Goal: Complete application form

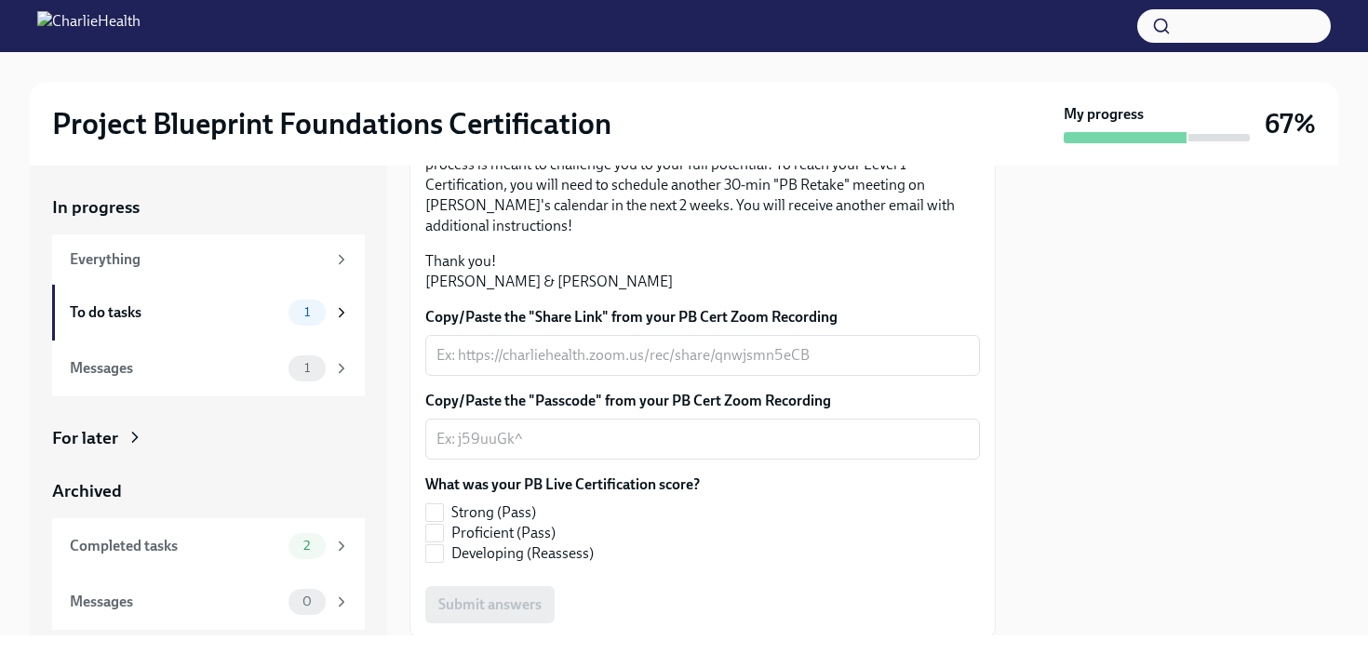
scroll to position [376, 0]
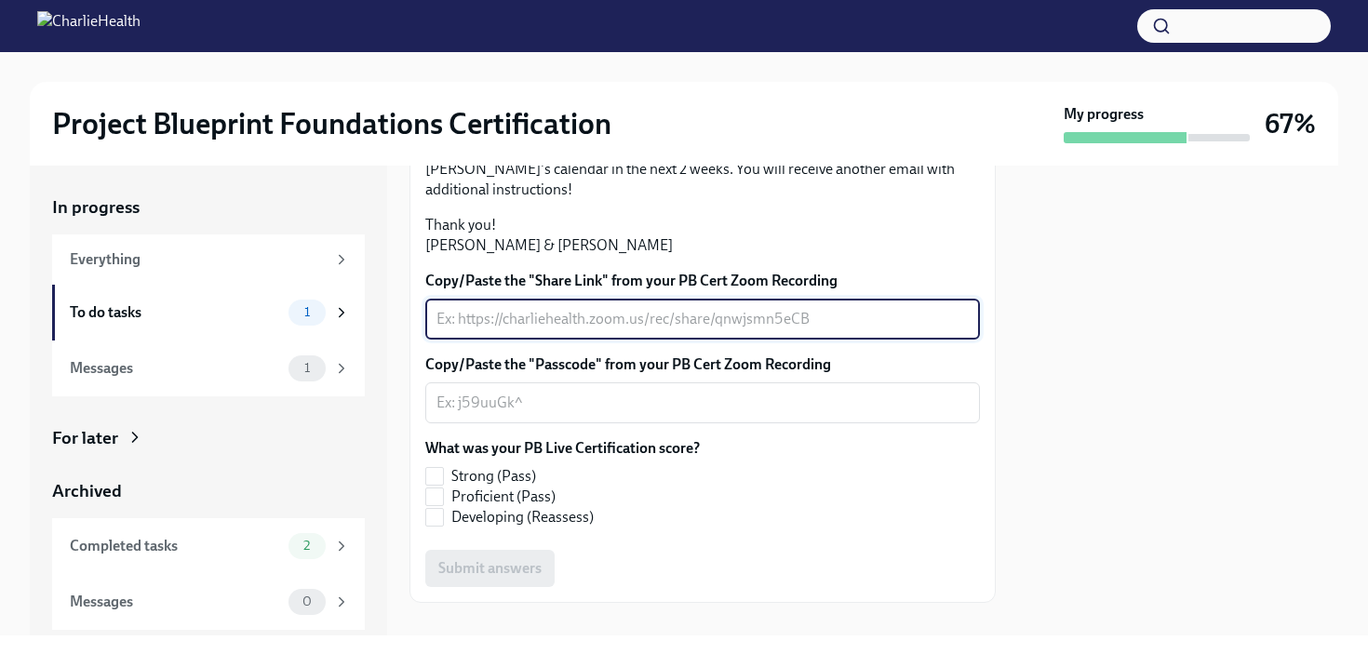
click at [661, 330] on textarea "Copy/Paste the "Share Link" from your PB Cert Zoom Recording" at bounding box center [703, 319] width 532 height 22
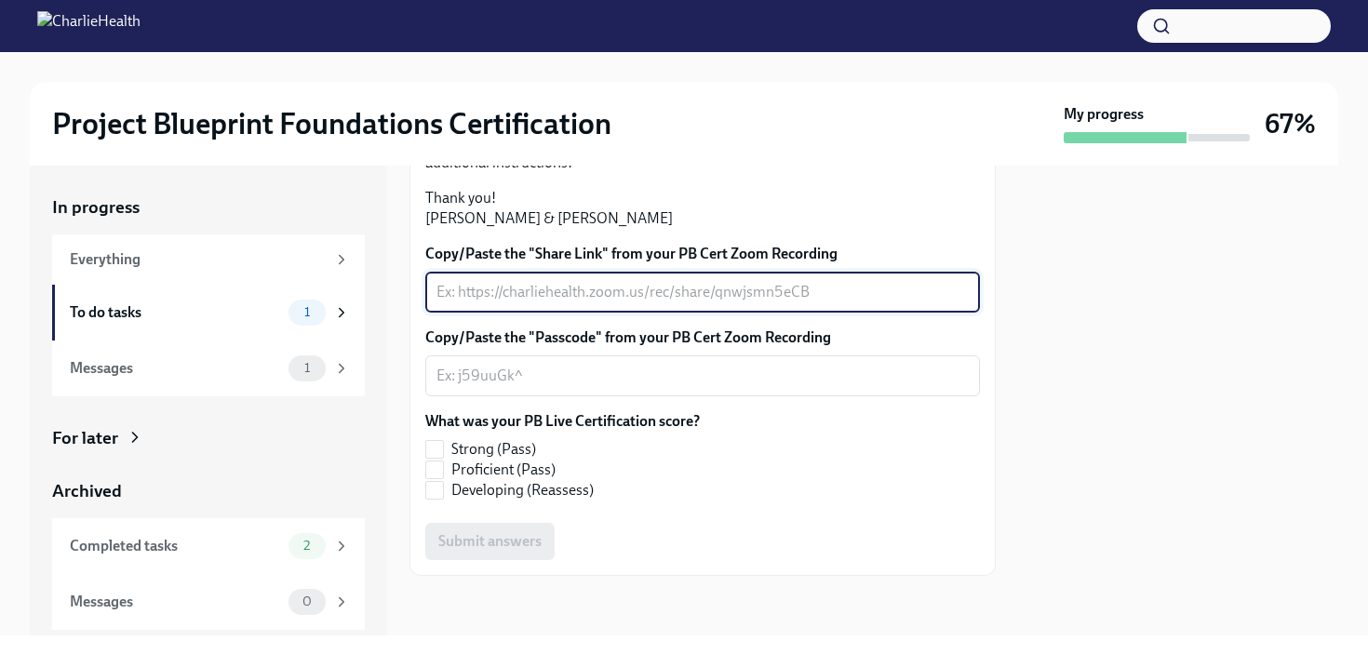
scroll to position [496, 0]
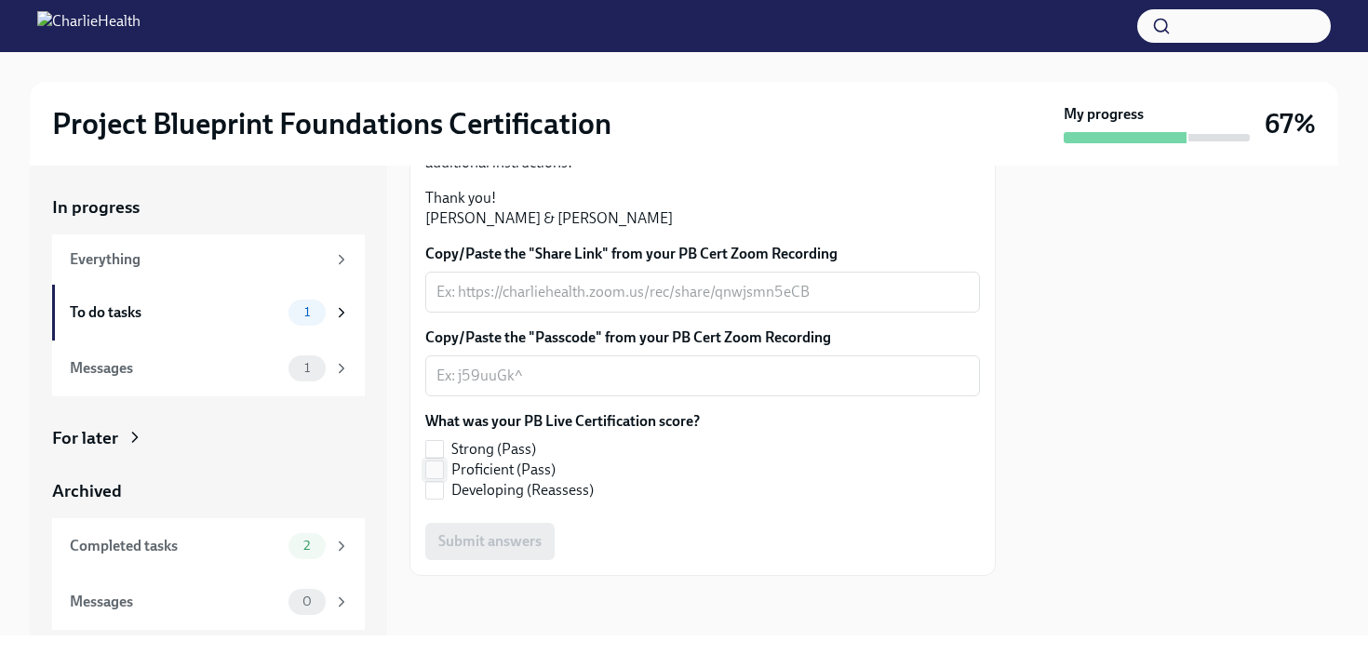
click at [437, 478] on input "Proficient (Pass)" at bounding box center [434, 470] width 17 height 17
checkbox input "true"
click at [657, 313] on div "x ​" at bounding box center [702, 292] width 555 height 41
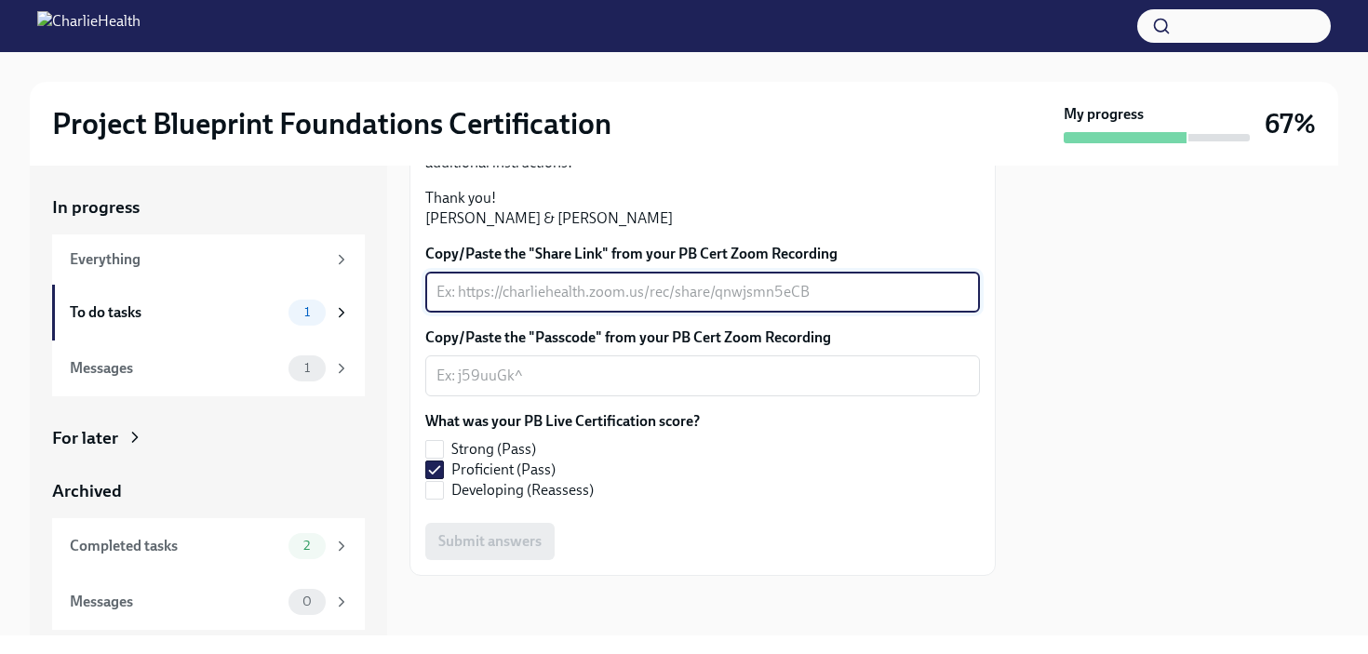
click at [666, 303] on textarea "Copy/Paste the "Share Link" from your PB Cert Zoom Recording" at bounding box center [703, 292] width 532 height 22
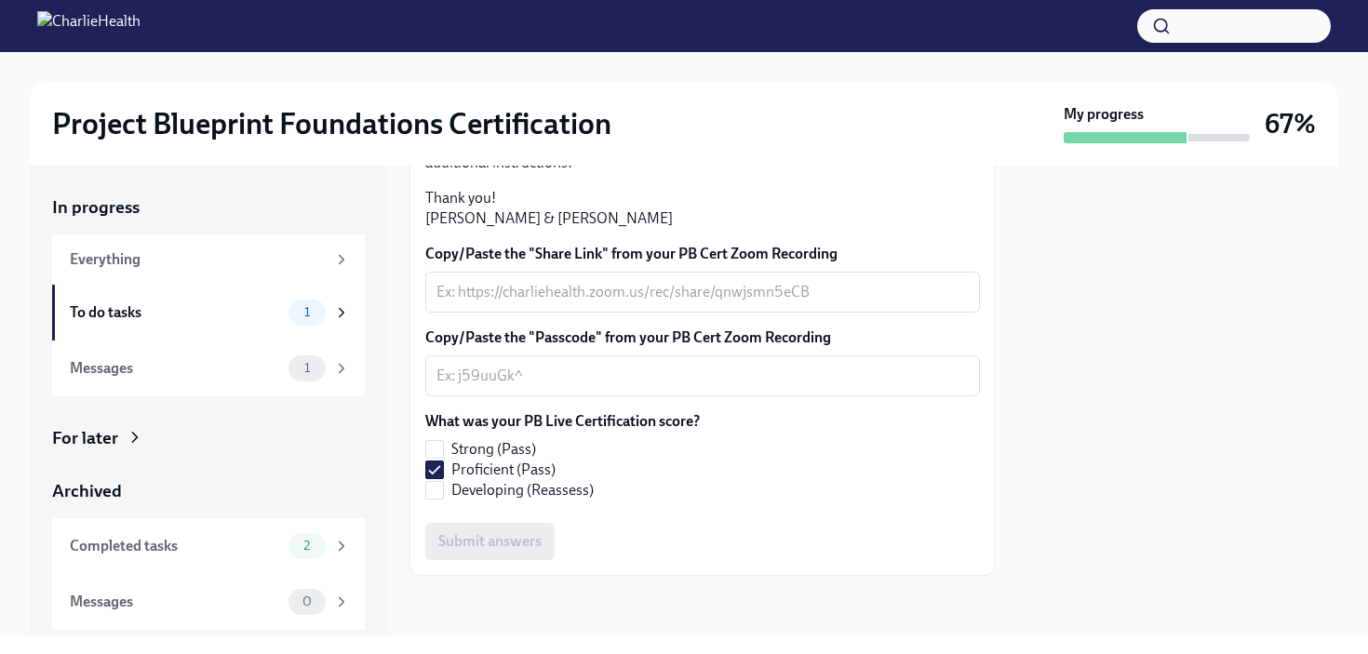
click at [1129, 347] on div at bounding box center [1178, 401] width 320 height 470
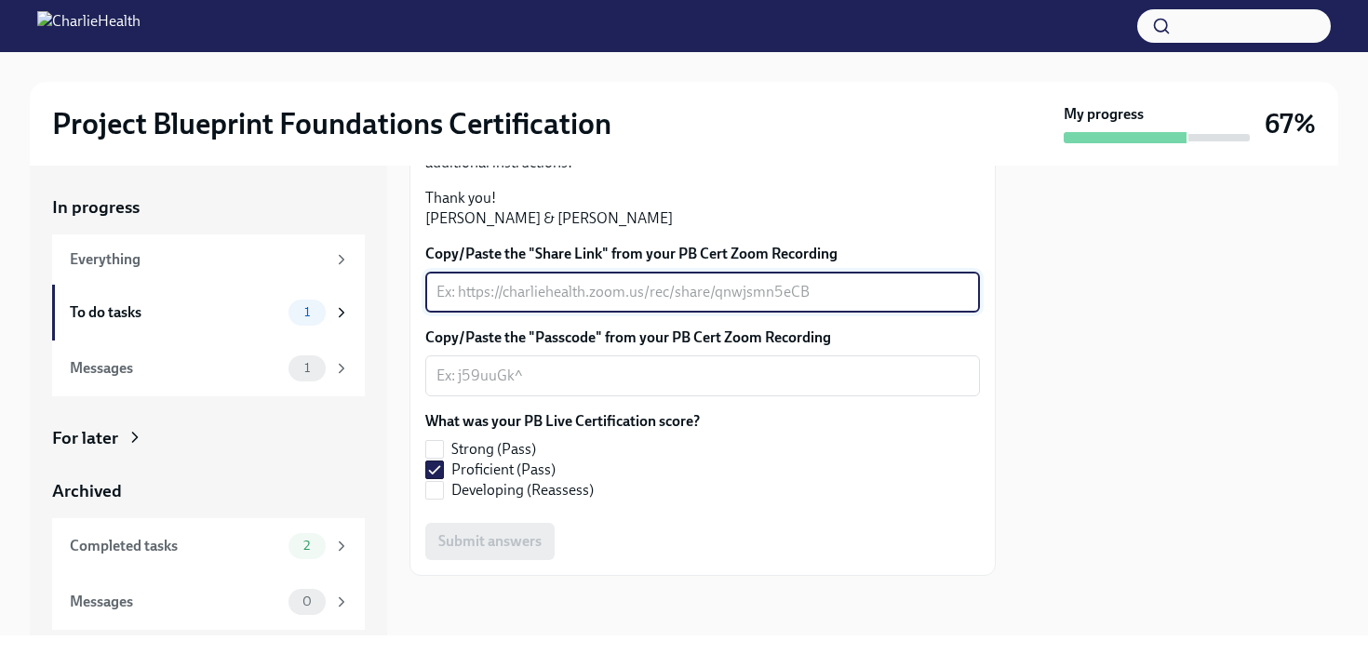
click at [605, 303] on textarea "Copy/Paste the "Share Link" from your PB Cert Zoom Recording" at bounding box center [703, 292] width 532 height 22
click at [803, 414] on div "Copy/Paste the "Share Link" from your PB Cert Zoom Recording x ​ Copy/Paste the…" at bounding box center [702, 402] width 555 height 316
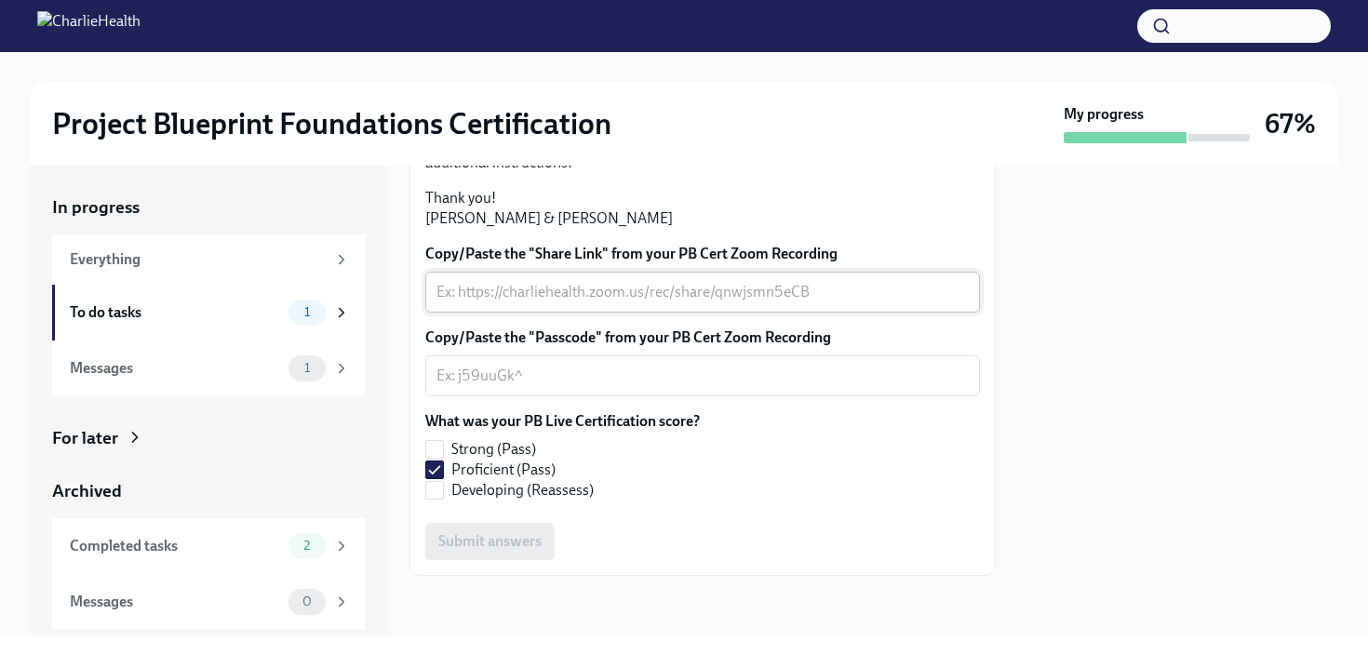
click at [840, 303] on textarea "Copy/Paste the "Share Link" from your PB Cert Zoom Recording" at bounding box center [703, 292] width 532 height 22
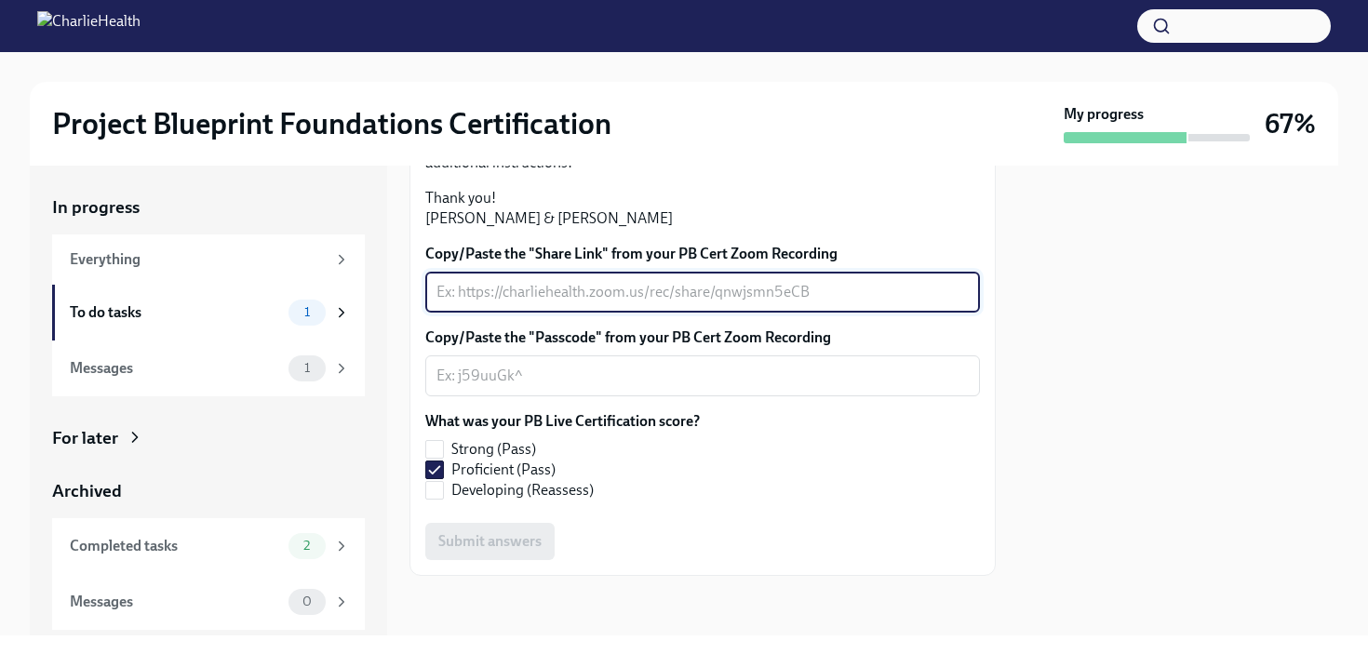
paste textarea "[PERSON_NAME] is inviting you to a scheduled Zoom meeting. Topic: PB Live Cert …"
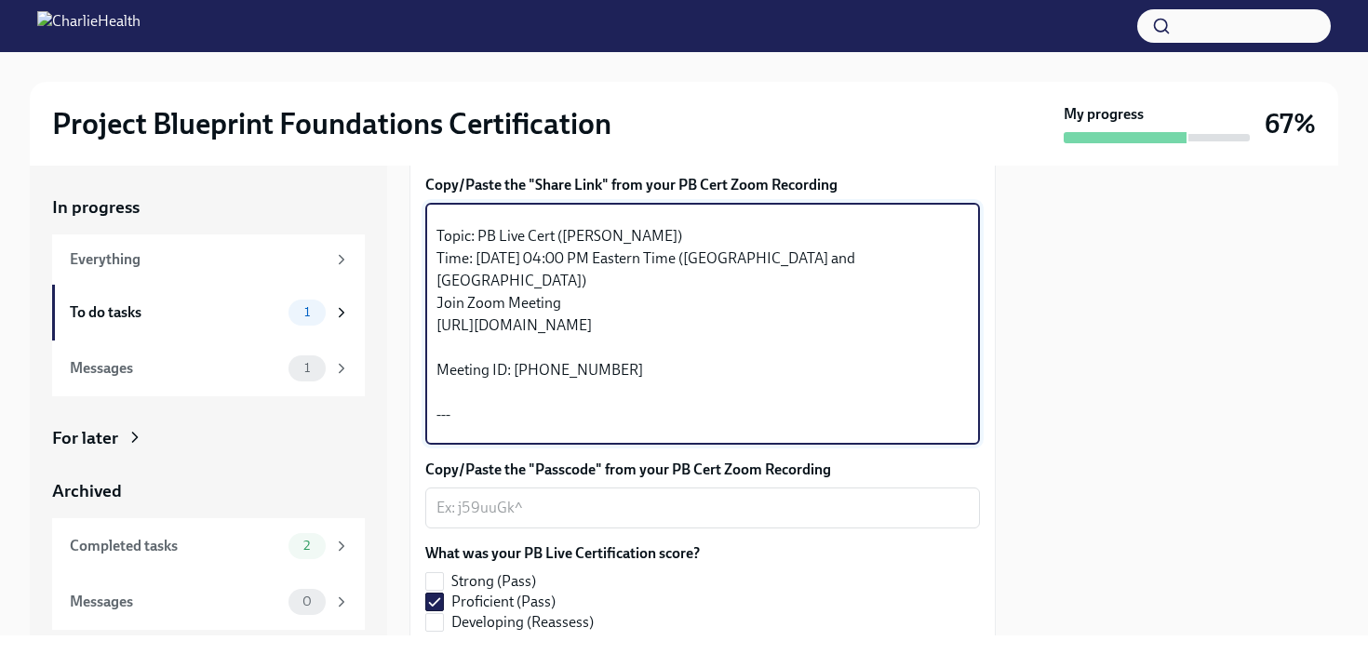
scroll to position [0, 0]
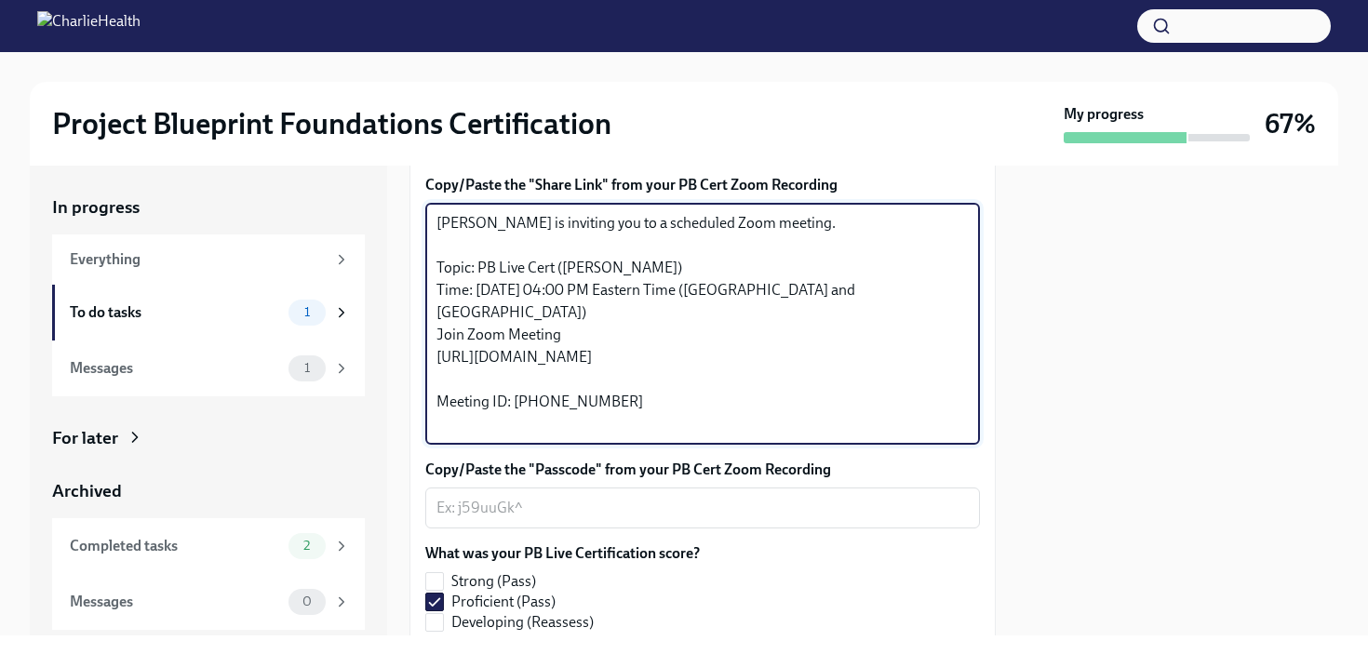
drag, startPoint x: 570, startPoint y: 475, endPoint x: 410, endPoint y: 377, distance: 187.6
click at [410, 377] on div "Hi [PERSON_NAME]! Thank you for completing your scheduled Project Blueprint Liv…" at bounding box center [703, 256] width 586 height 905
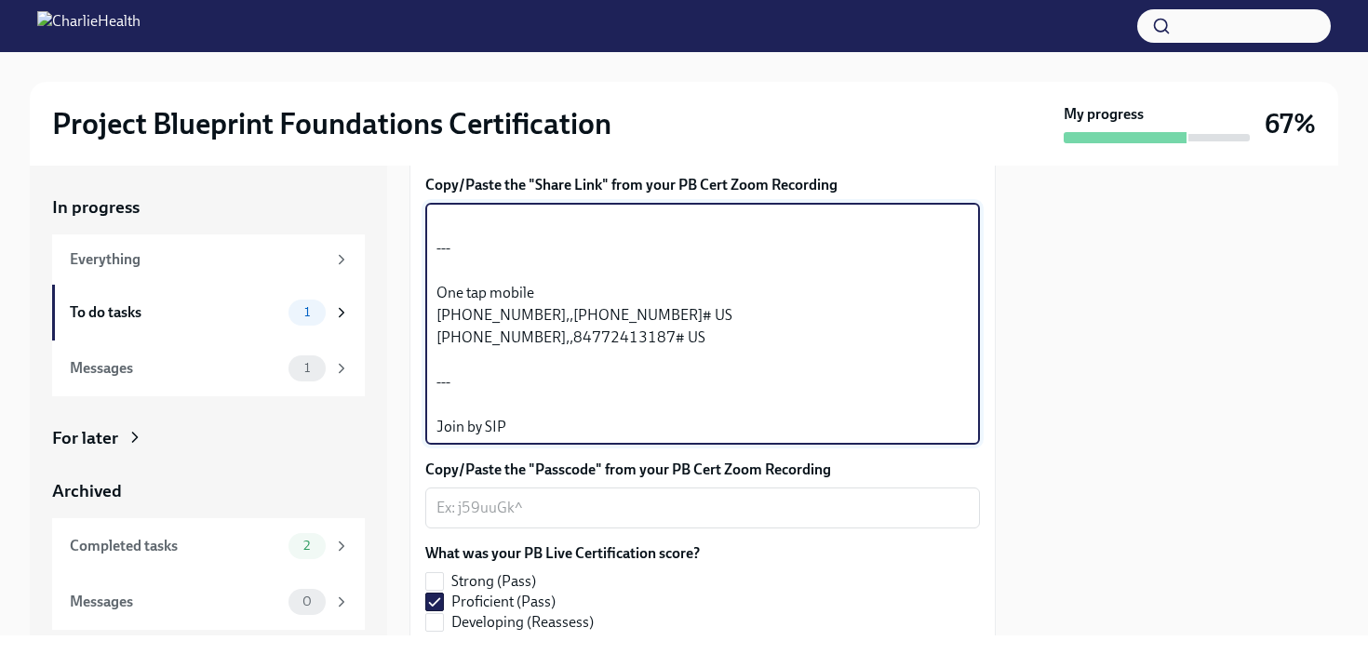
scroll to position [65, 0]
drag, startPoint x: 574, startPoint y: 567, endPoint x: 425, endPoint y: 459, distance: 183.9
click at [425, 445] on div "[URL][DOMAIN_NAME] Meeting ID: [PHONE_NUMBER] --- One tap mobile [PHONE_NUMBER]…" at bounding box center [702, 324] width 555 height 242
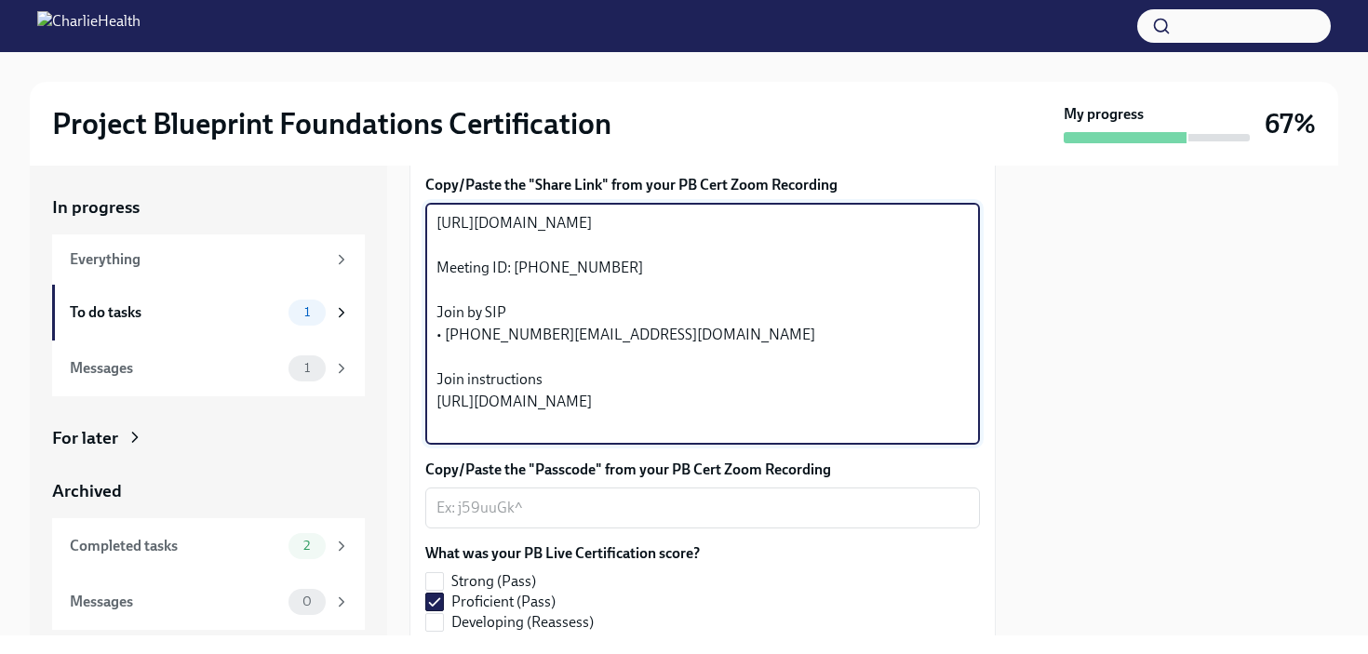
scroll to position [45, 0]
drag, startPoint x: 656, startPoint y: 472, endPoint x: 412, endPoint y: 443, distance: 245.6
click at [412, 443] on div "Hi [PERSON_NAME]! Thank you for completing your scheduled Project Blueprint Liv…" at bounding box center [703, 256] width 586 height 905
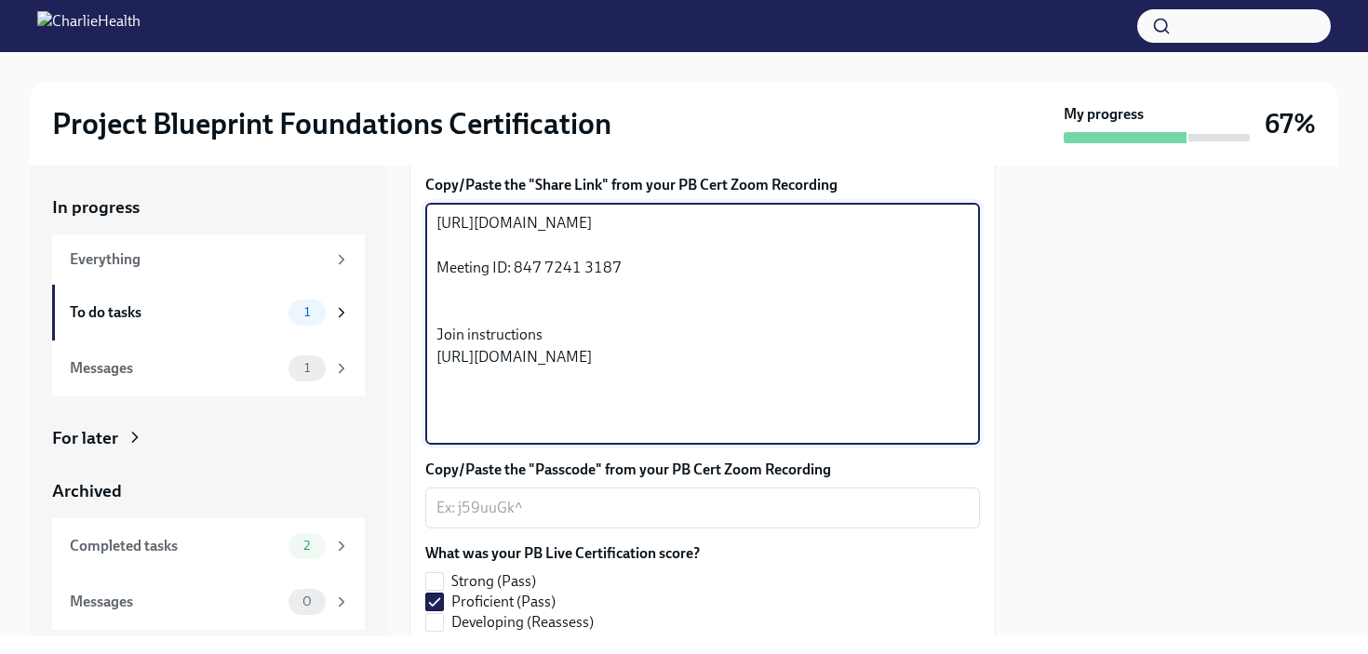
scroll to position [0, 0]
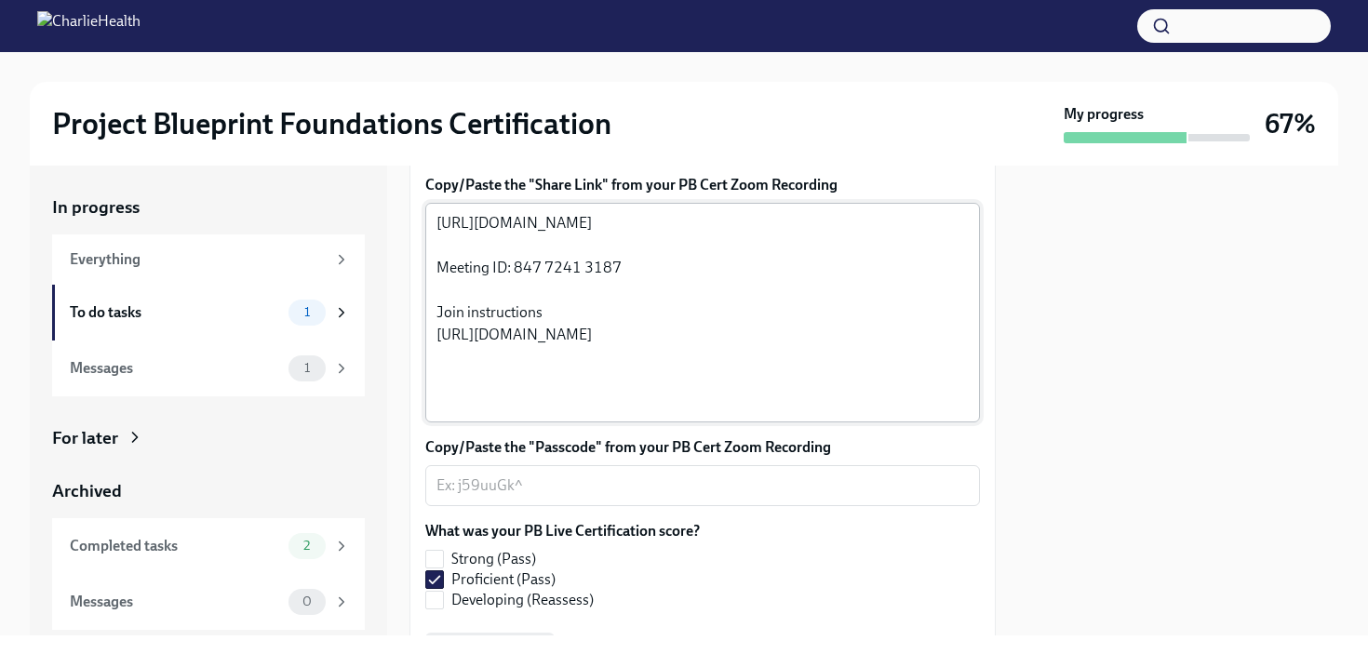
click at [436, 410] on div "[URL][DOMAIN_NAME] Meeting ID: 847 7241 3187 Join instructions [URL][DOMAIN_NAM…" at bounding box center [702, 313] width 555 height 220
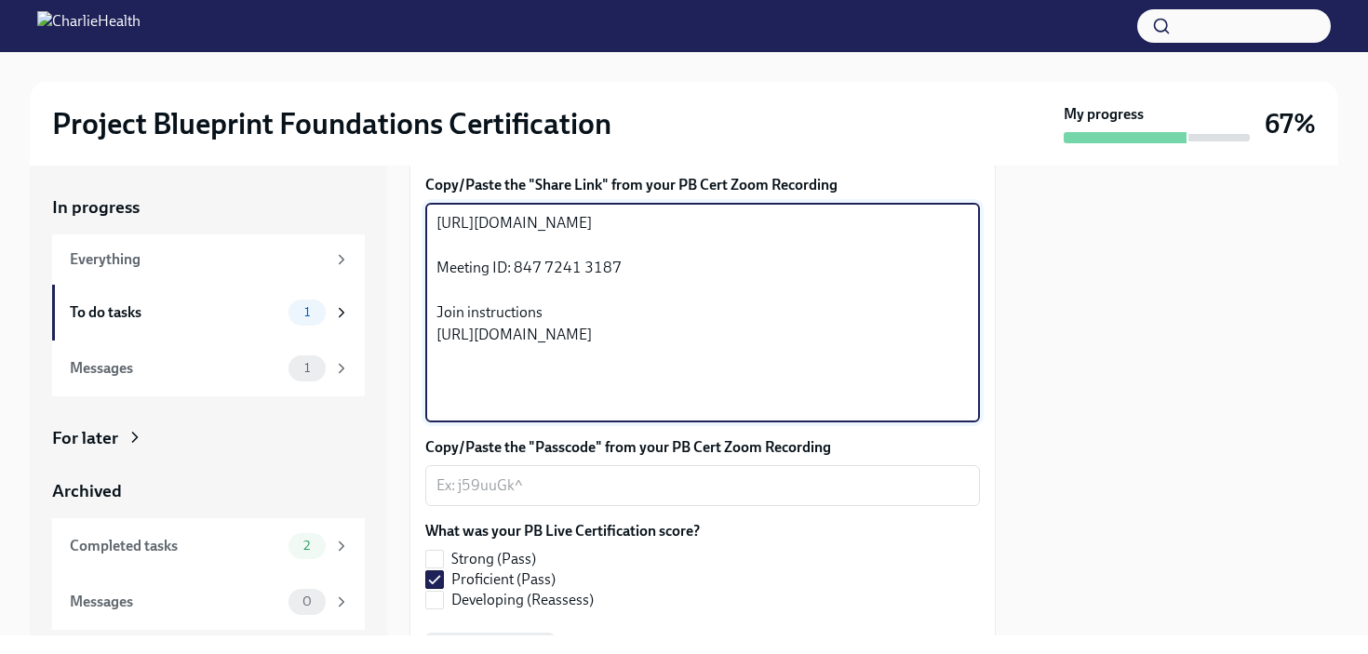
type textarea "[URL][DOMAIN_NAME] Meeting ID: 847 7241 318 Join instructions [URL][DOMAIN_NAME]"
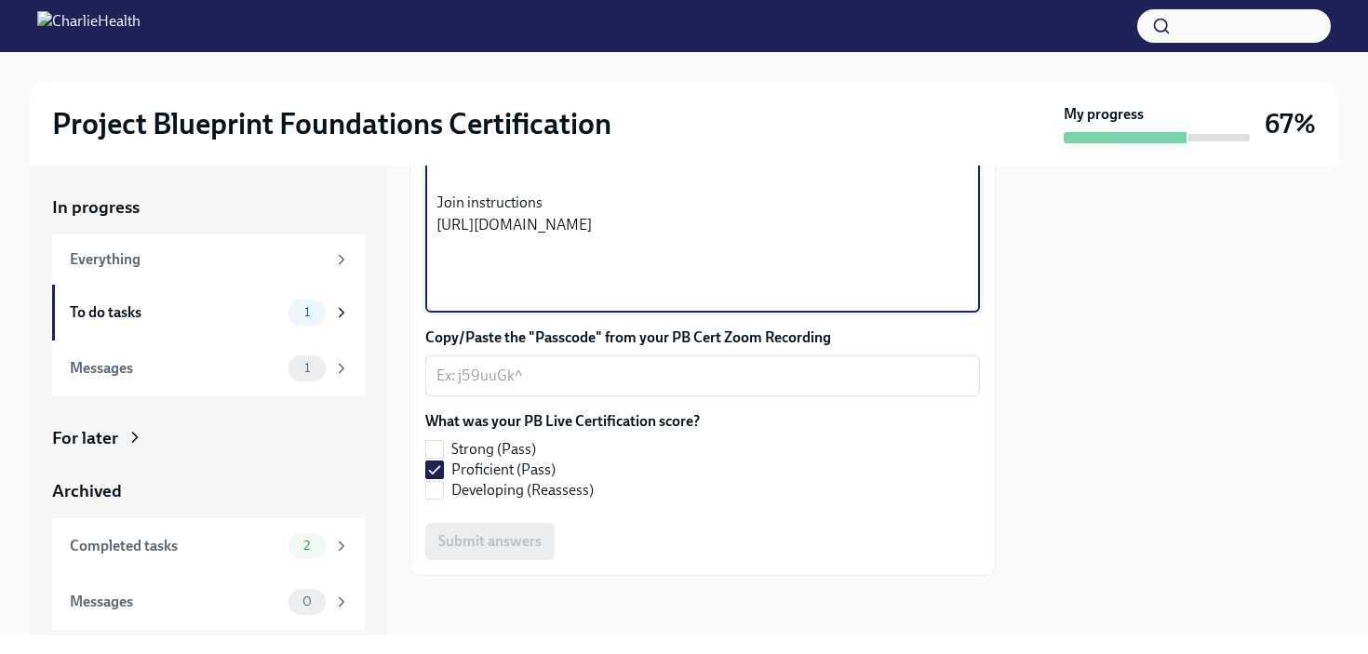
scroll to position [678, 0]
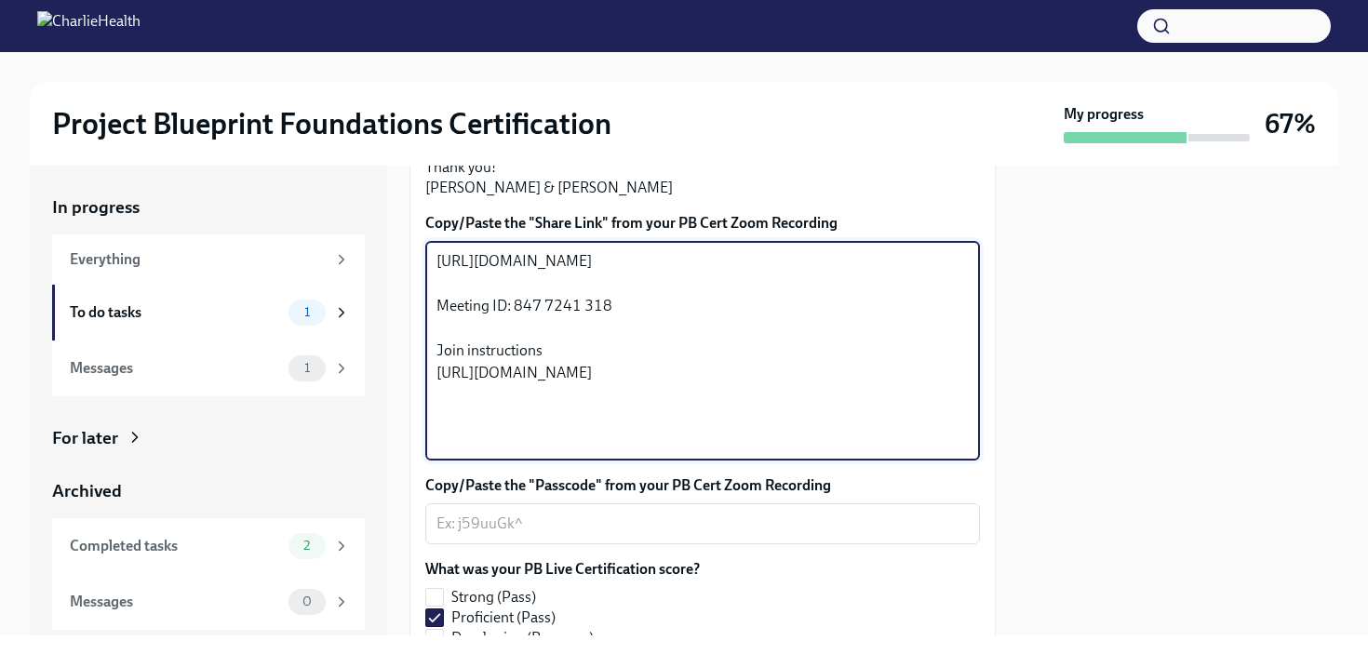
drag, startPoint x: 668, startPoint y: 238, endPoint x: 450, endPoint y: 128, distance: 245.2
click at [450, 128] on div "Project Blueprint Foundations Certification My progress 67% In progress Everyth…" at bounding box center [684, 344] width 1368 height 584
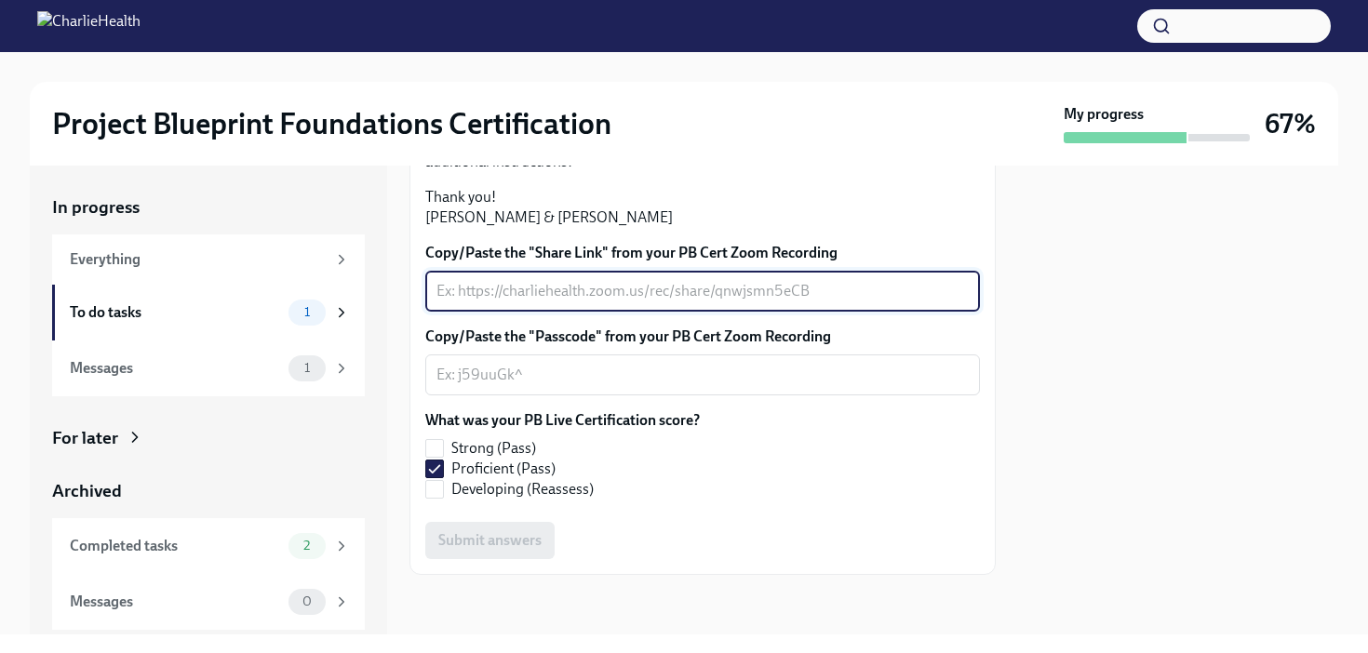
scroll to position [550, 0]
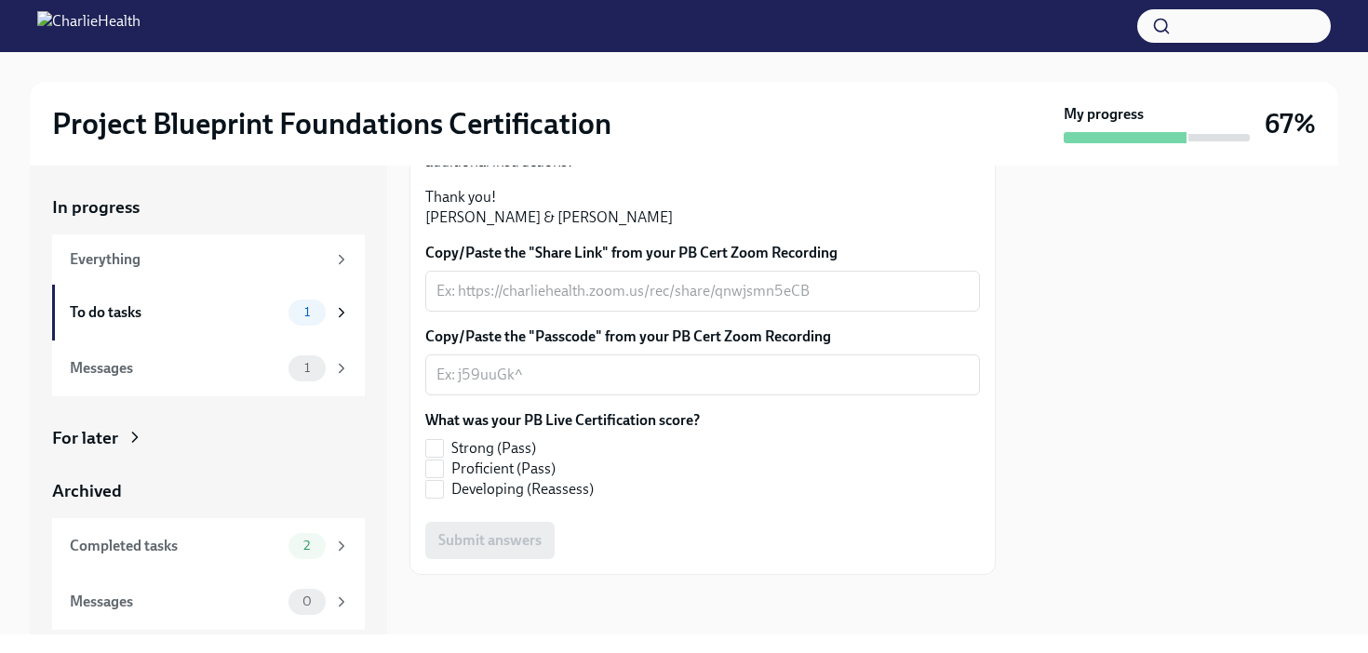
scroll to position [484, 0]
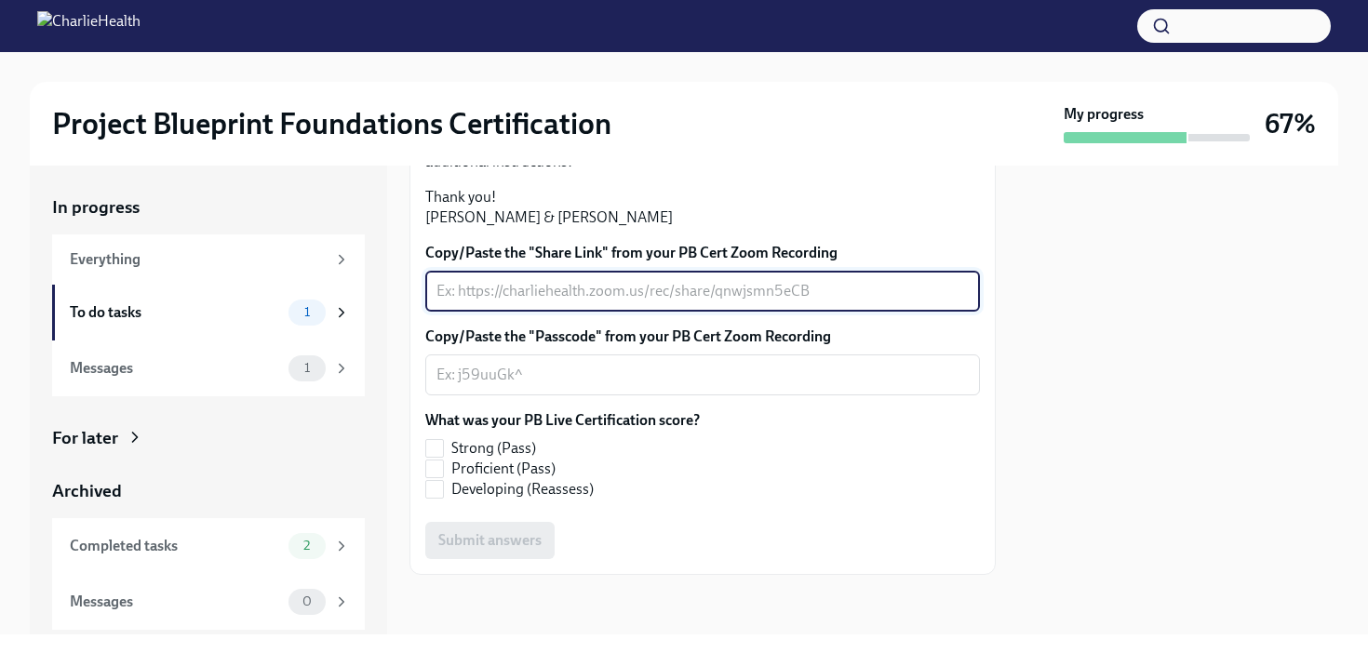
click at [609, 302] on textarea "Copy/Paste the "Share Link" from your PB Cert Zoom Recording" at bounding box center [703, 291] width 532 height 22
type textarea "n"
type textarea "NA"
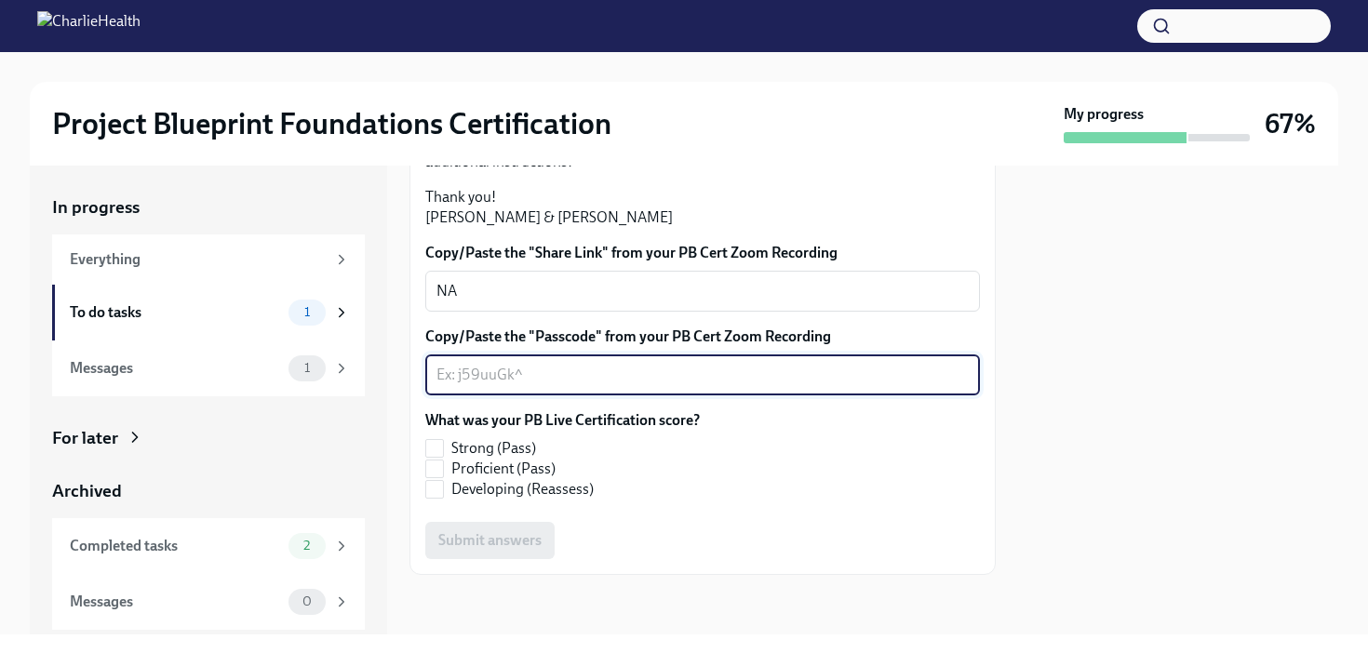
click at [522, 386] on textarea "Copy/Paste the "Passcode" from your PB Cert Zoom Recording" at bounding box center [703, 375] width 532 height 22
type textarea "NA"
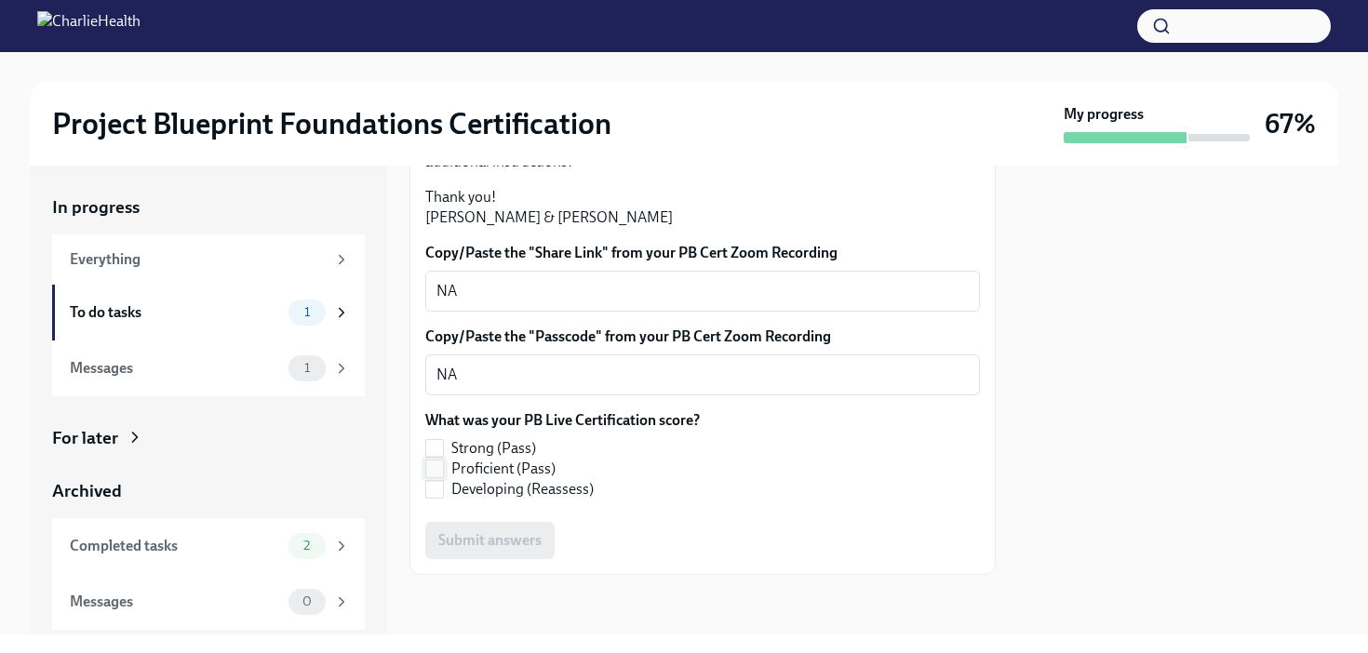
click at [440, 477] on input "Proficient (Pass)" at bounding box center [434, 469] width 17 height 17
checkbox input "true"
click at [475, 550] on span "Submit answers" at bounding box center [489, 540] width 103 height 19
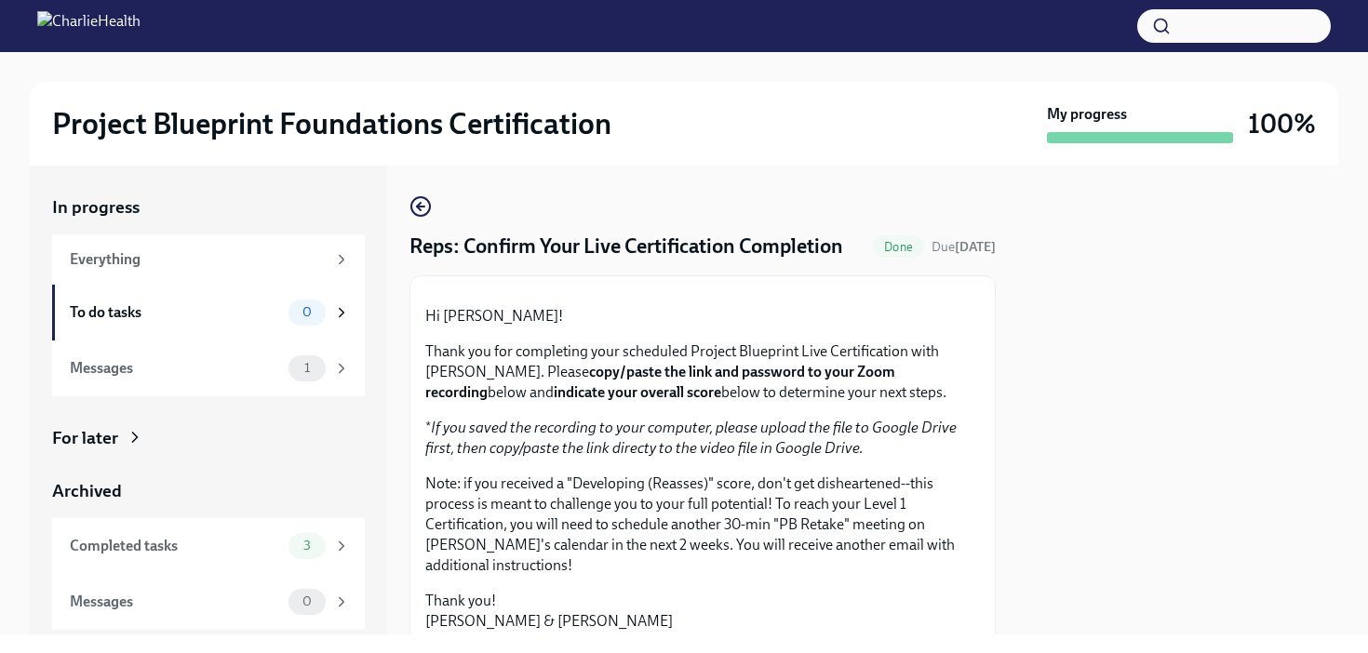
scroll to position [550, 0]
